Goal: Task Accomplishment & Management: Complete application form

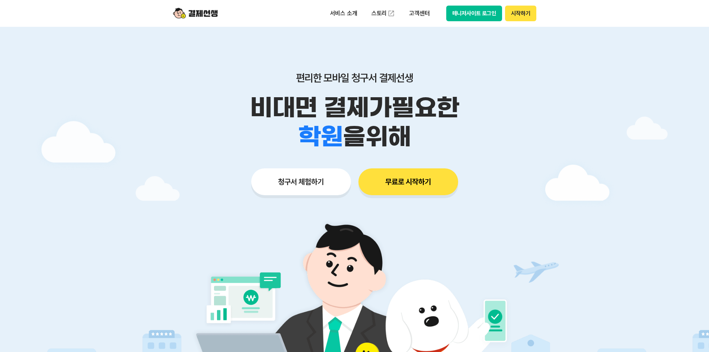
click at [526, 10] on button "시작하기" at bounding box center [520, 14] width 31 height 16
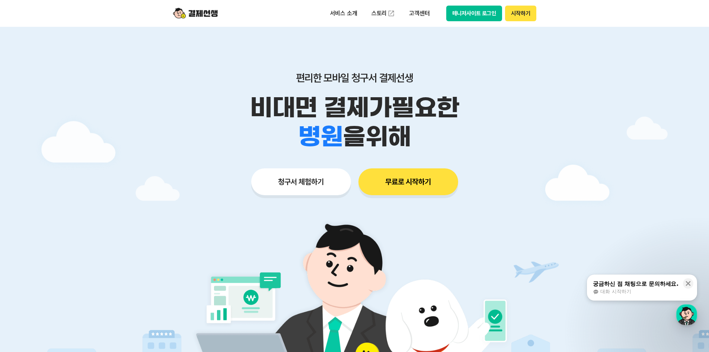
click at [525, 14] on button "시작하기" at bounding box center [520, 14] width 31 height 16
click at [520, 9] on button "시작하기" at bounding box center [520, 14] width 31 height 16
click at [523, 12] on button "시작하기" at bounding box center [520, 14] width 31 height 16
click at [471, 17] on button "매니저사이트 로그인" at bounding box center [474, 14] width 56 height 16
click at [520, 17] on button "시작하기" at bounding box center [520, 14] width 31 height 16
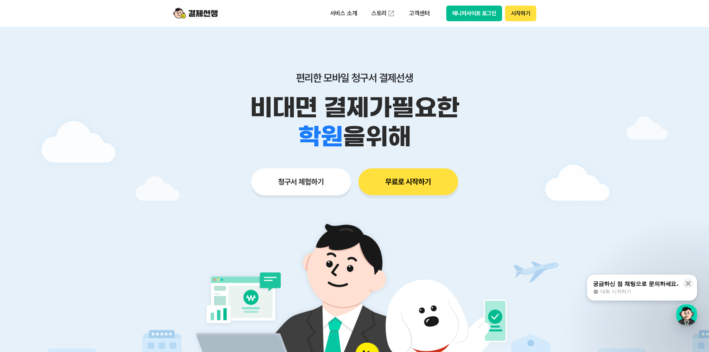
click at [524, 13] on button "시작하기" at bounding box center [520, 14] width 31 height 16
click at [604, 188] on div at bounding box center [354, 223] width 709 height 392
click at [566, 193] on div at bounding box center [354, 223] width 709 height 392
click at [399, 186] on button "무료로 시작하기" at bounding box center [408, 181] width 100 height 27
click at [524, 15] on button "시작하기" at bounding box center [520, 14] width 31 height 16
